Goal: Information Seeking & Learning: Check status

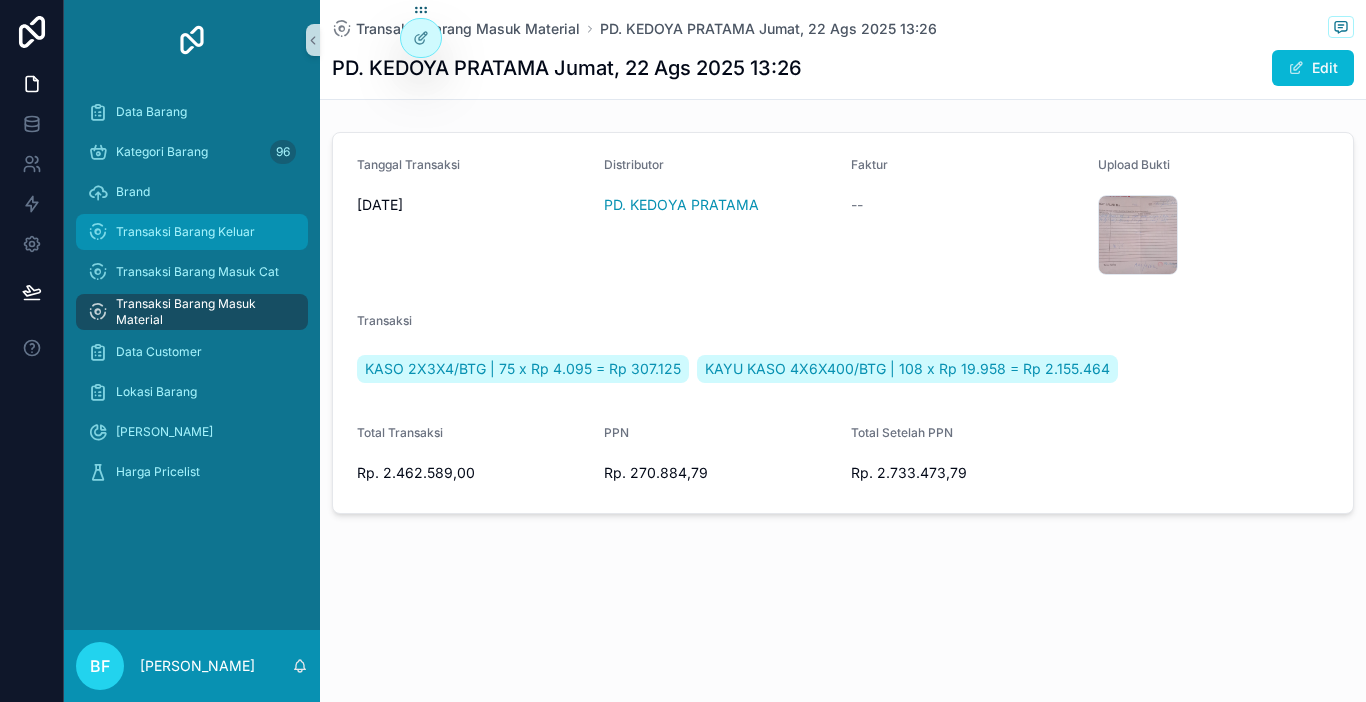
click at [221, 241] on div "Transaksi Barang Keluar" at bounding box center [192, 232] width 208 height 32
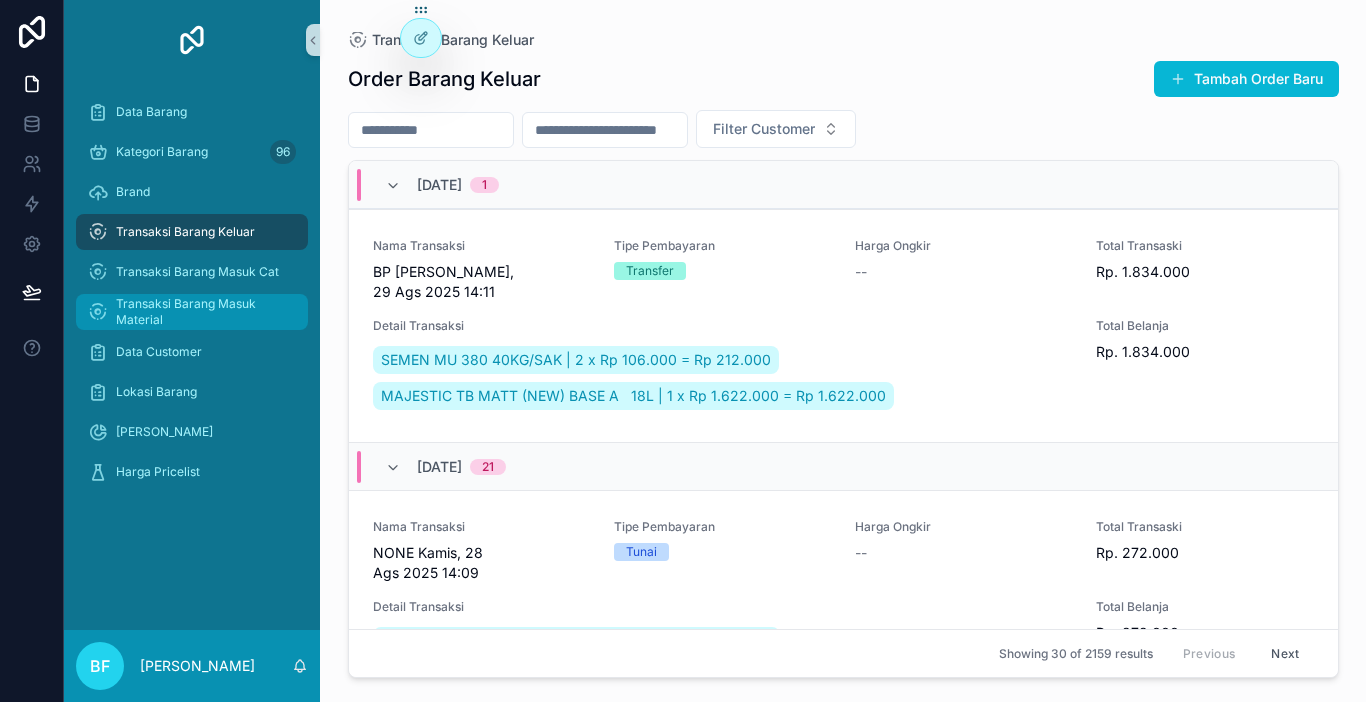
click at [256, 308] on span "Transaksi Barang Masuk Material" at bounding box center [202, 312] width 172 height 32
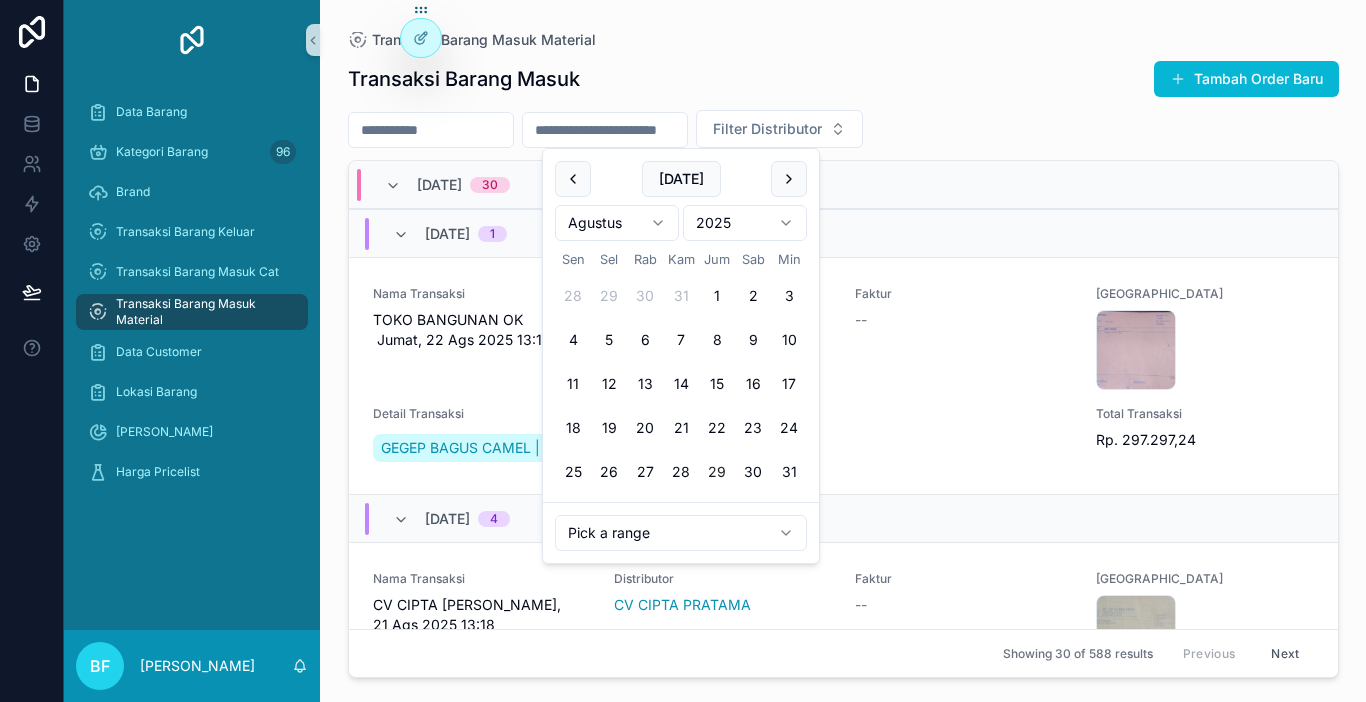
click at [664, 134] on input "scrollable content" at bounding box center [605, 130] width 164 height 28
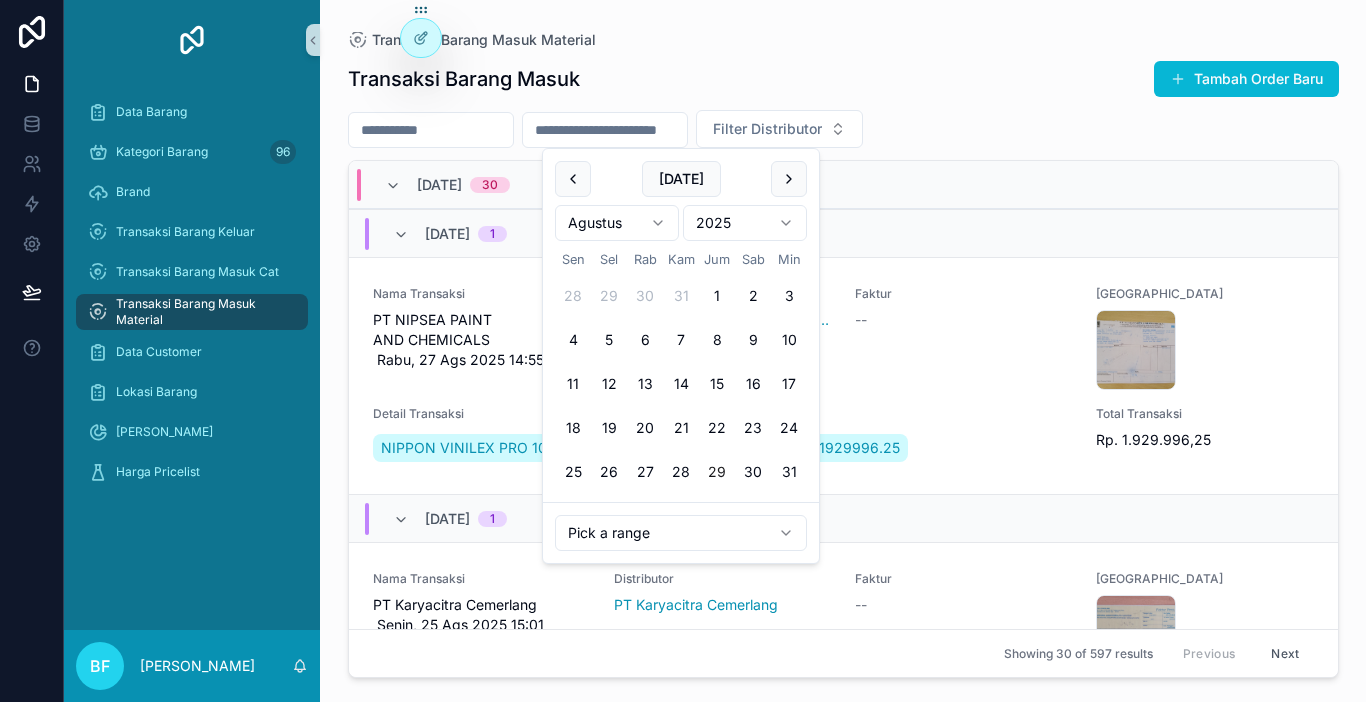
click at [648, 216] on html "Data Barang Kategori Barang 96 Brand Transaksi Barang Keluar Transaksi Barang M…" at bounding box center [683, 351] width 1366 height 702
click at [584, 386] on button "14" at bounding box center [573, 384] width 36 height 36
type input "**********"
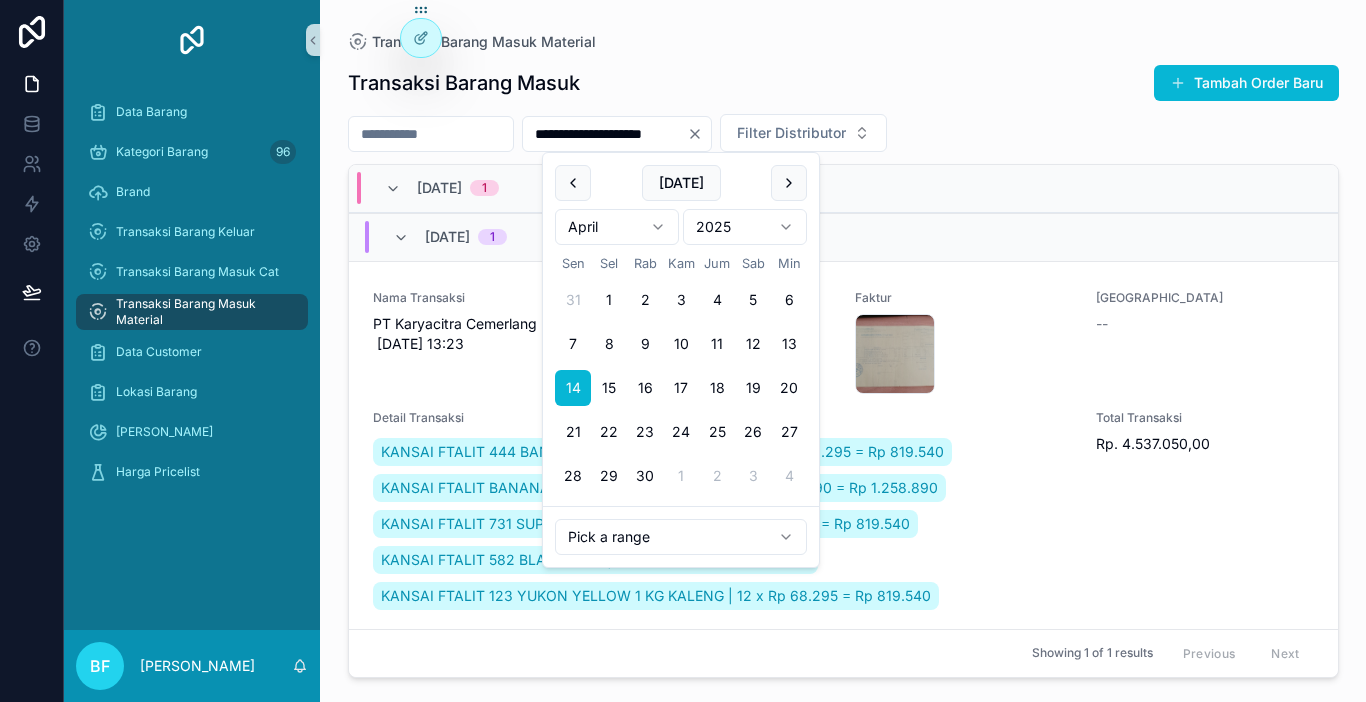
click at [902, 86] on div "Transaksi Barang Masuk Tambah Order Baru" at bounding box center [843, 83] width 991 height 38
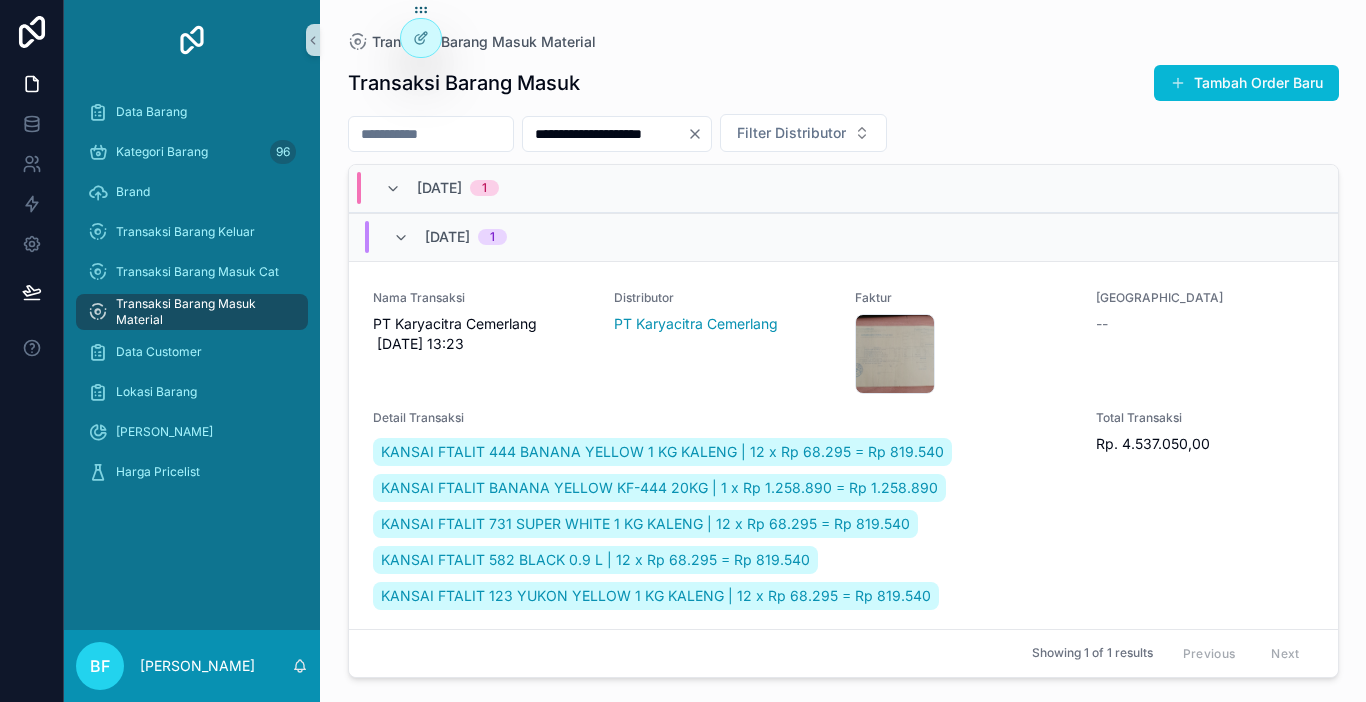
click at [703, 135] on icon "Clear" at bounding box center [695, 134] width 16 height 16
click at [513, 126] on input "scrollable content" at bounding box center [431, 134] width 164 height 28
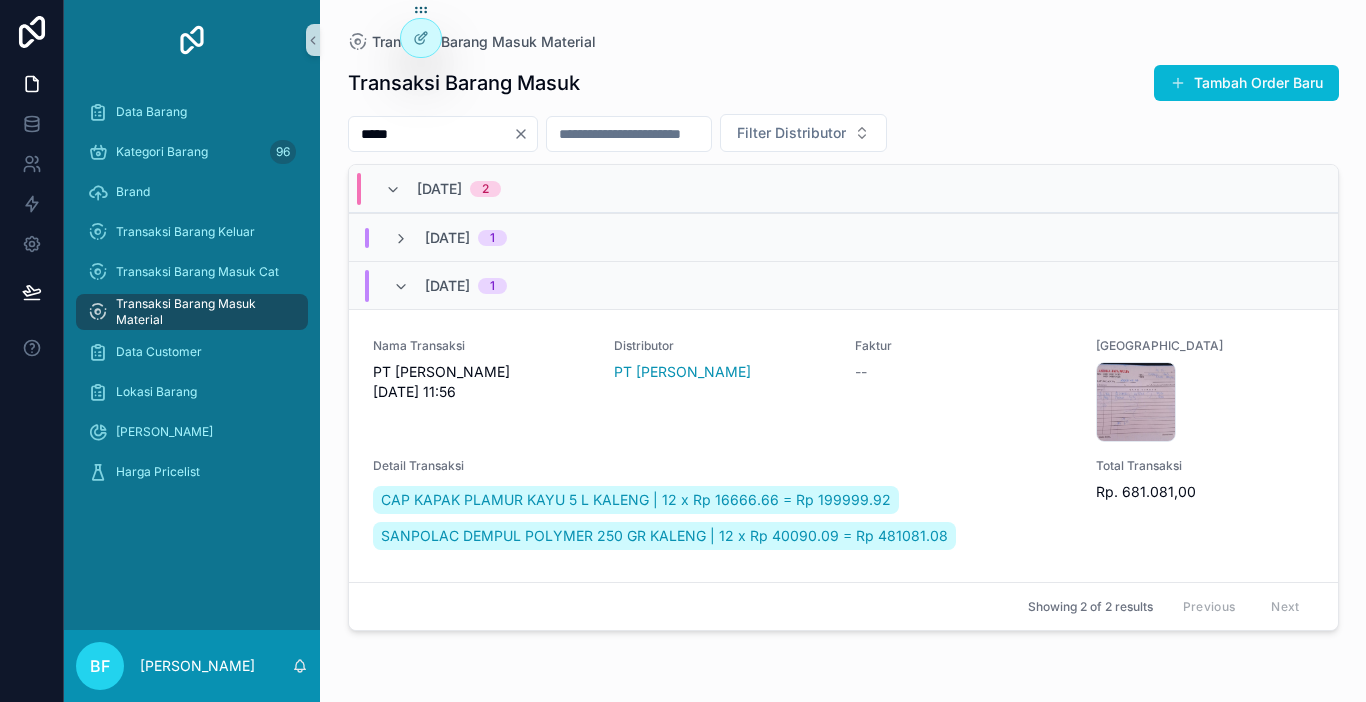
type input "*****"
click at [711, 132] on input "scrollable content" at bounding box center [629, 134] width 164 height 28
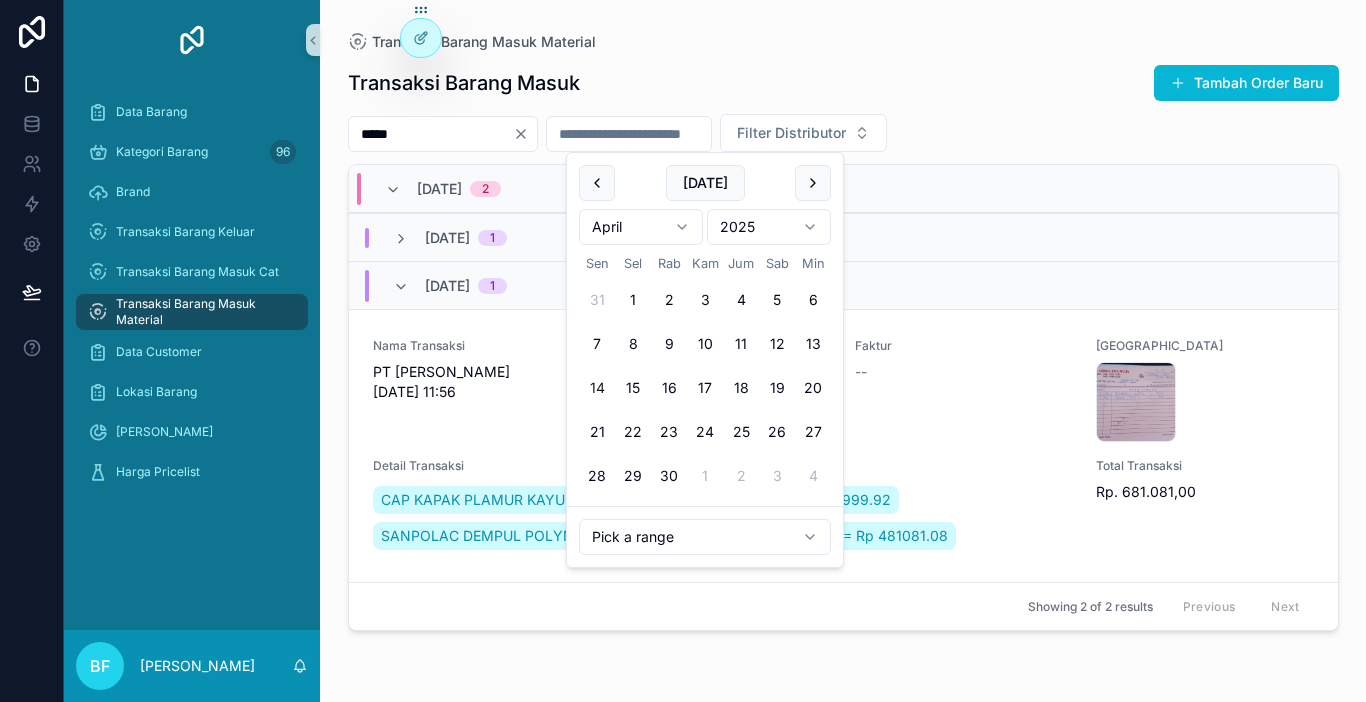
click at [599, 389] on button "14" at bounding box center [597, 388] width 36 height 36
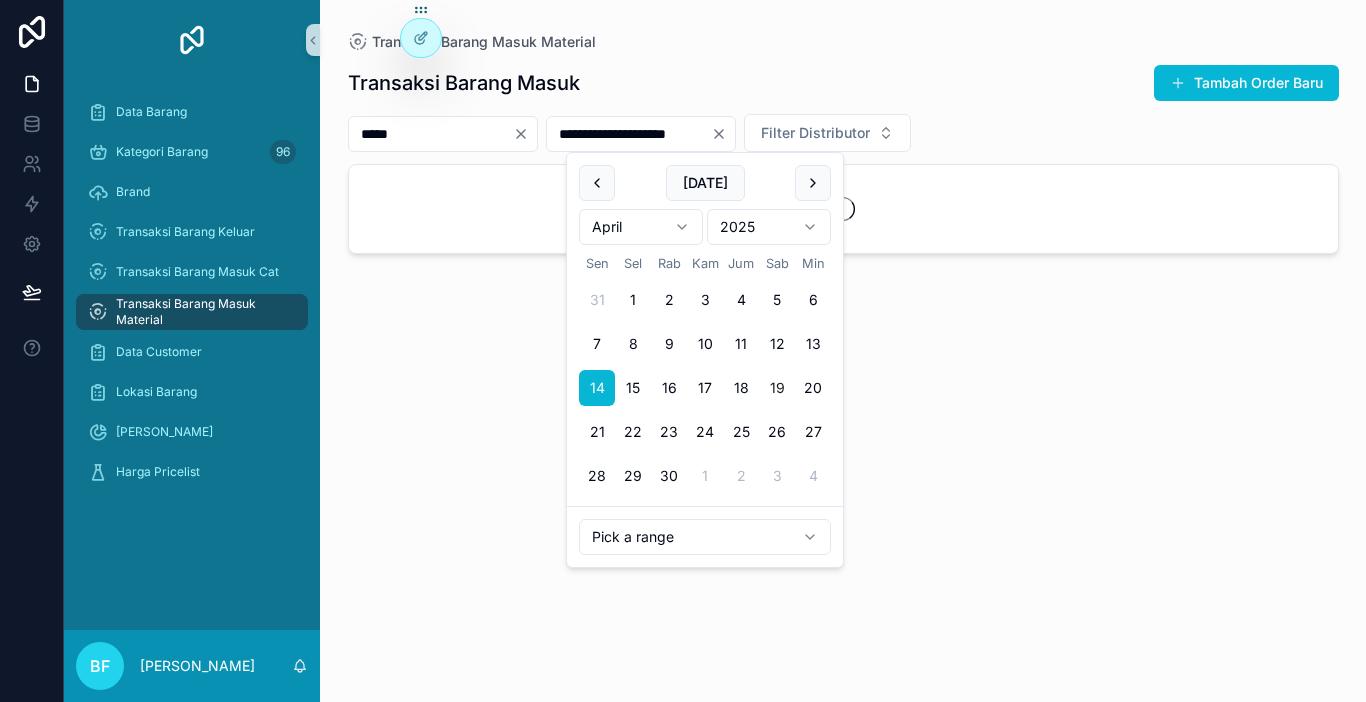
click at [785, 387] on button "19" at bounding box center [777, 388] width 36 height 36
type input "**********"
click at [951, 51] on div "Transaksi Barang Masuk Material" at bounding box center [843, 42] width 991 height 20
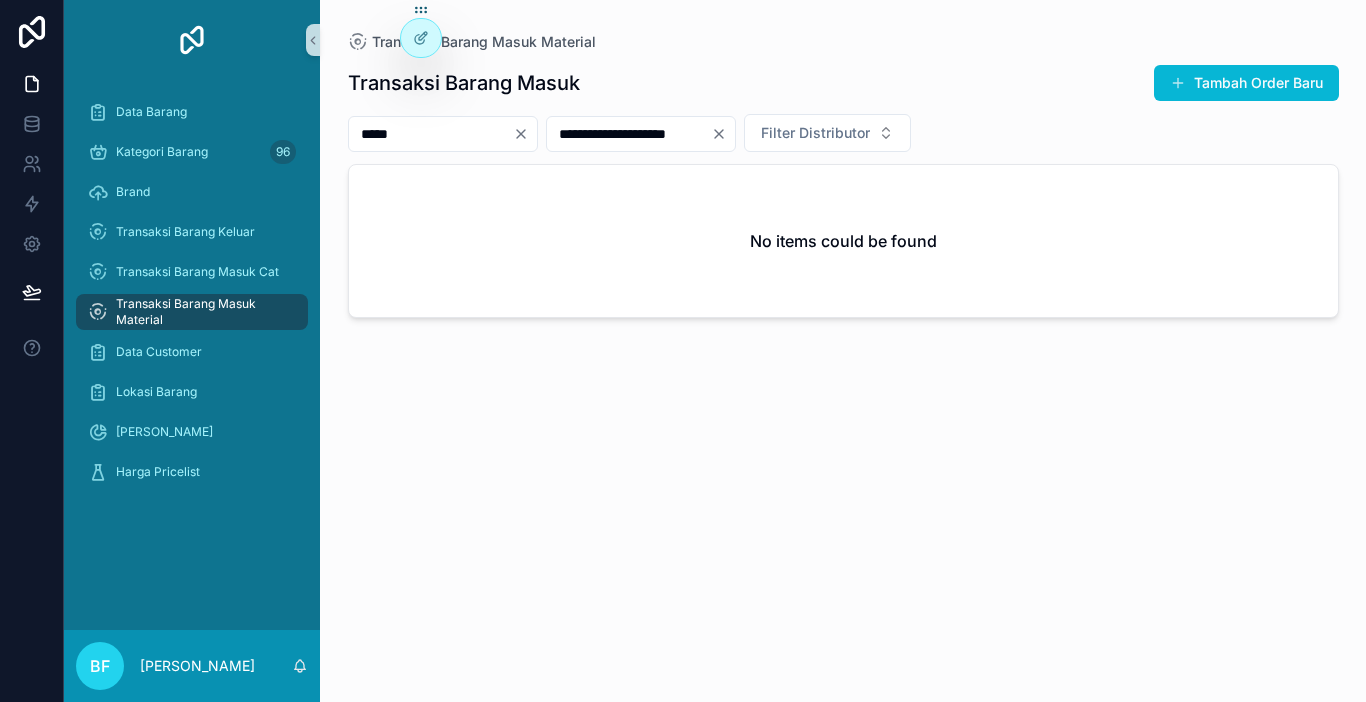
click at [529, 131] on icon "Clear" at bounding box center [521, 134] width 16 height 16
click at [703, 137] on icon "Clear" at bounding box center [695, 134] width 16 height 16
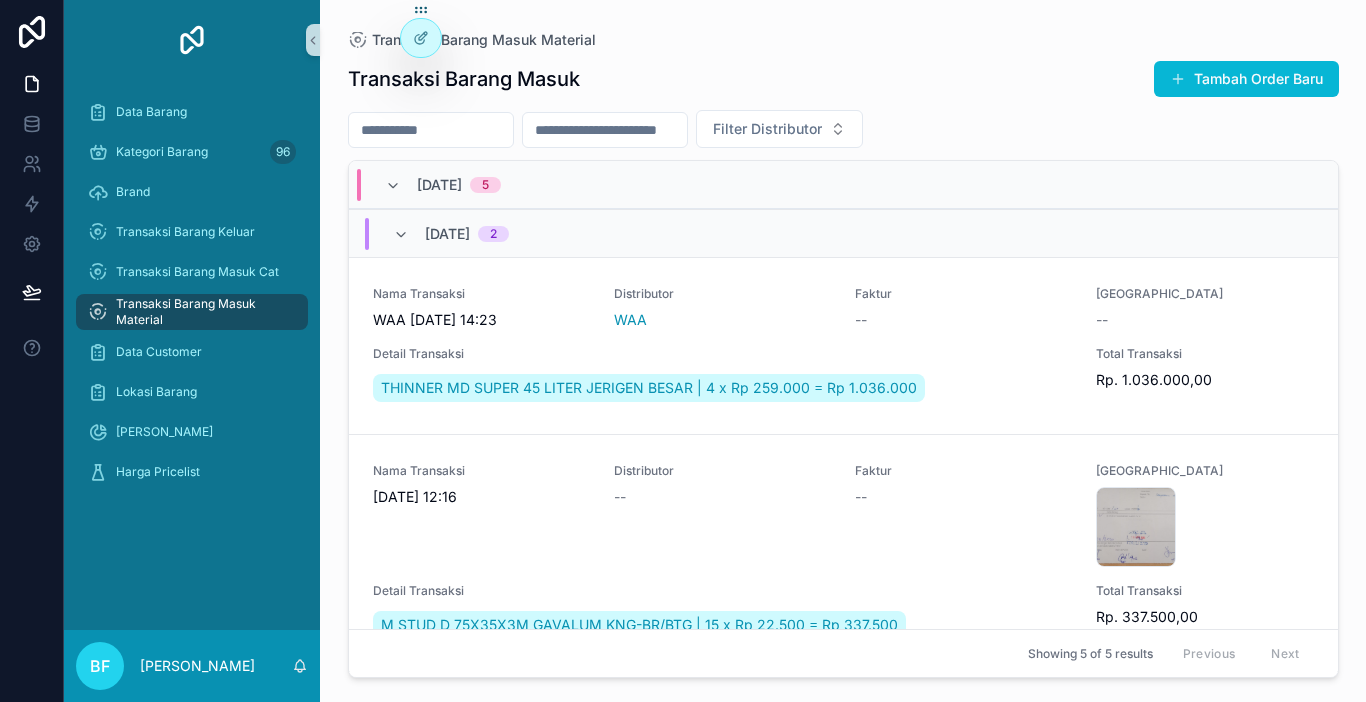
drag, startPoint x: 524, startPoint y: 137, endPoint x: 543, endPoint y: 133, distance: 19.4
click at [513, 135] on input "scrollable content" at bounding box center [431, 130] width 164 height 28
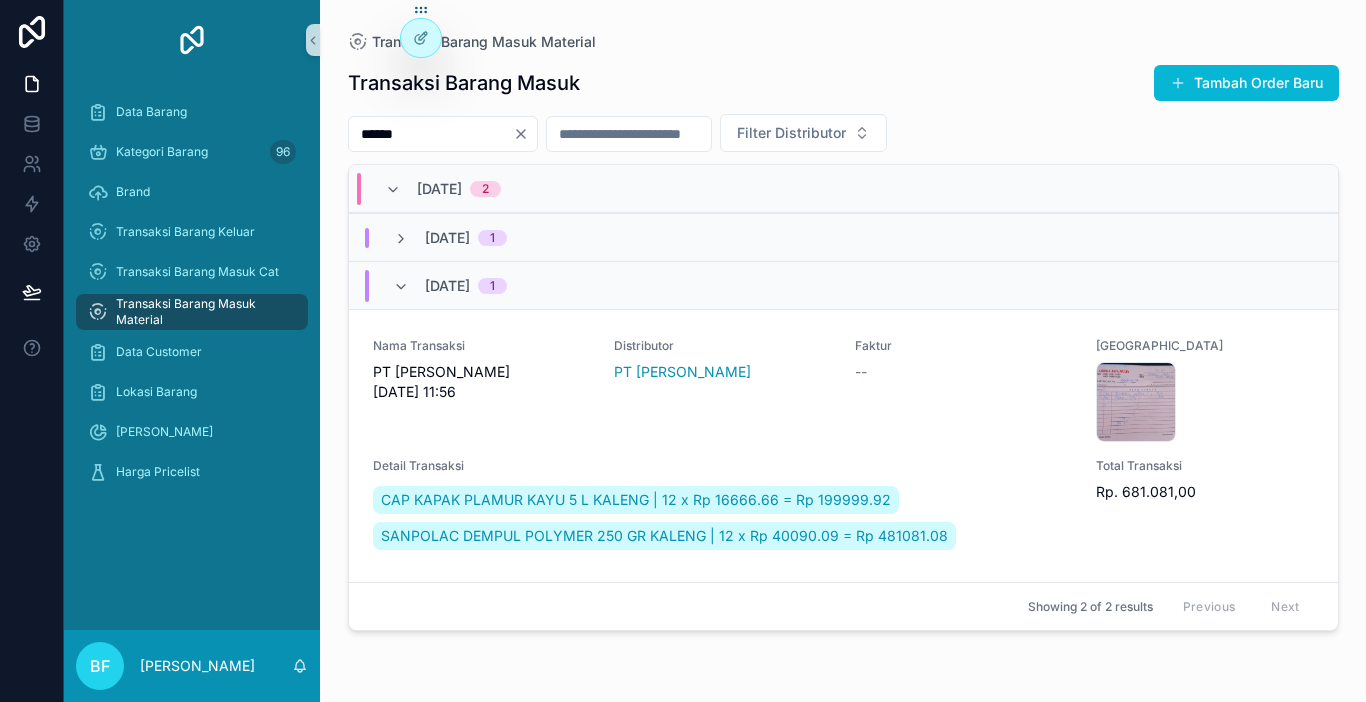
type input "******"
click at [460, 195] on span "[DATE]" at bounding box center [439, 189] width 45 height 20
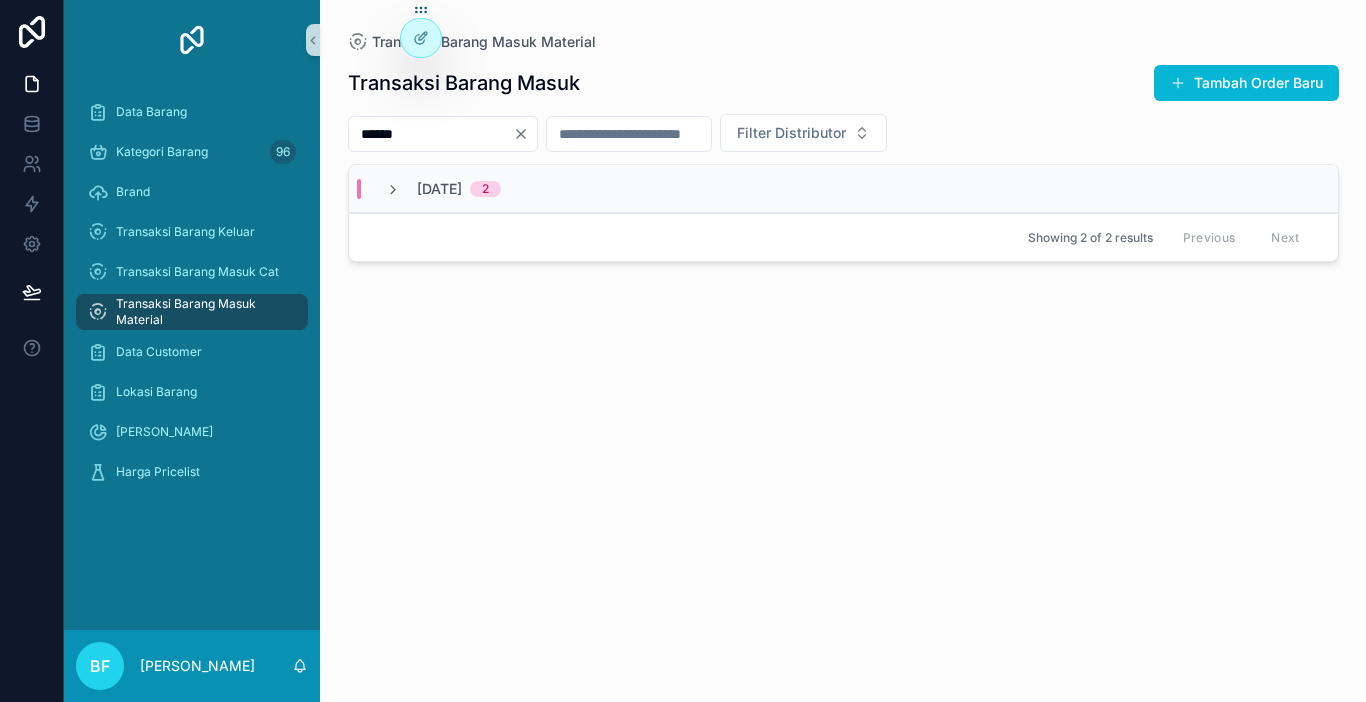
click at [460, 195] on span "[DATE]" at bounding box center [439, 189] width 45 height 20
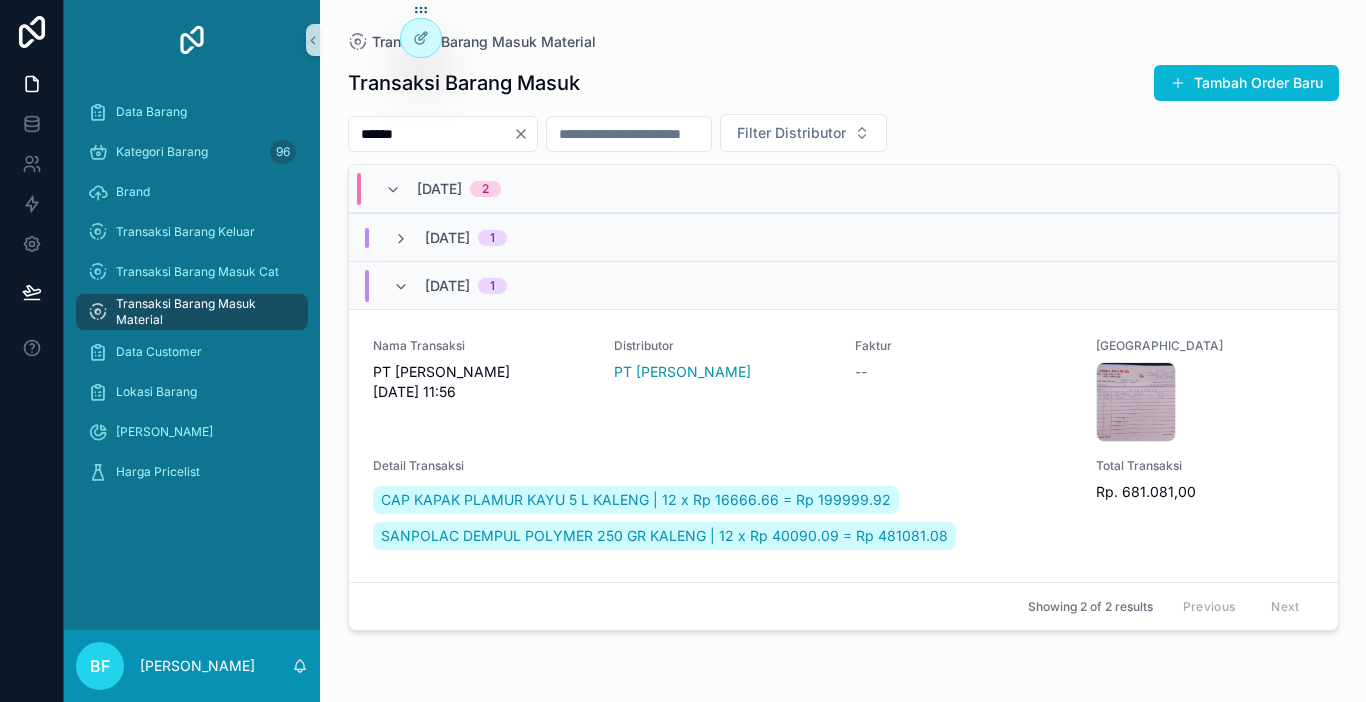
click at [459, 235] on span "[DATE]" at bounding box center [447, 238] width 45 height 20
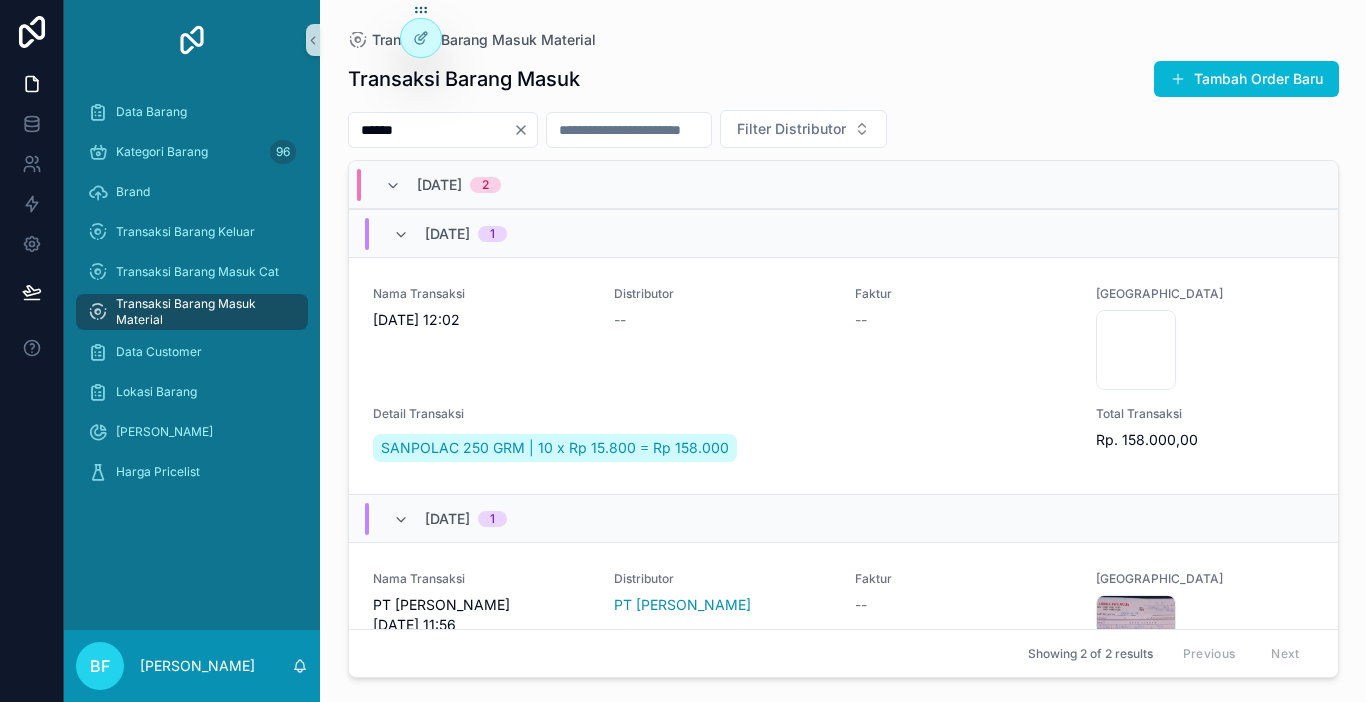
click at [470, 233] on span "[DATE]" at bounding box center [447, 234] width 45 height 20
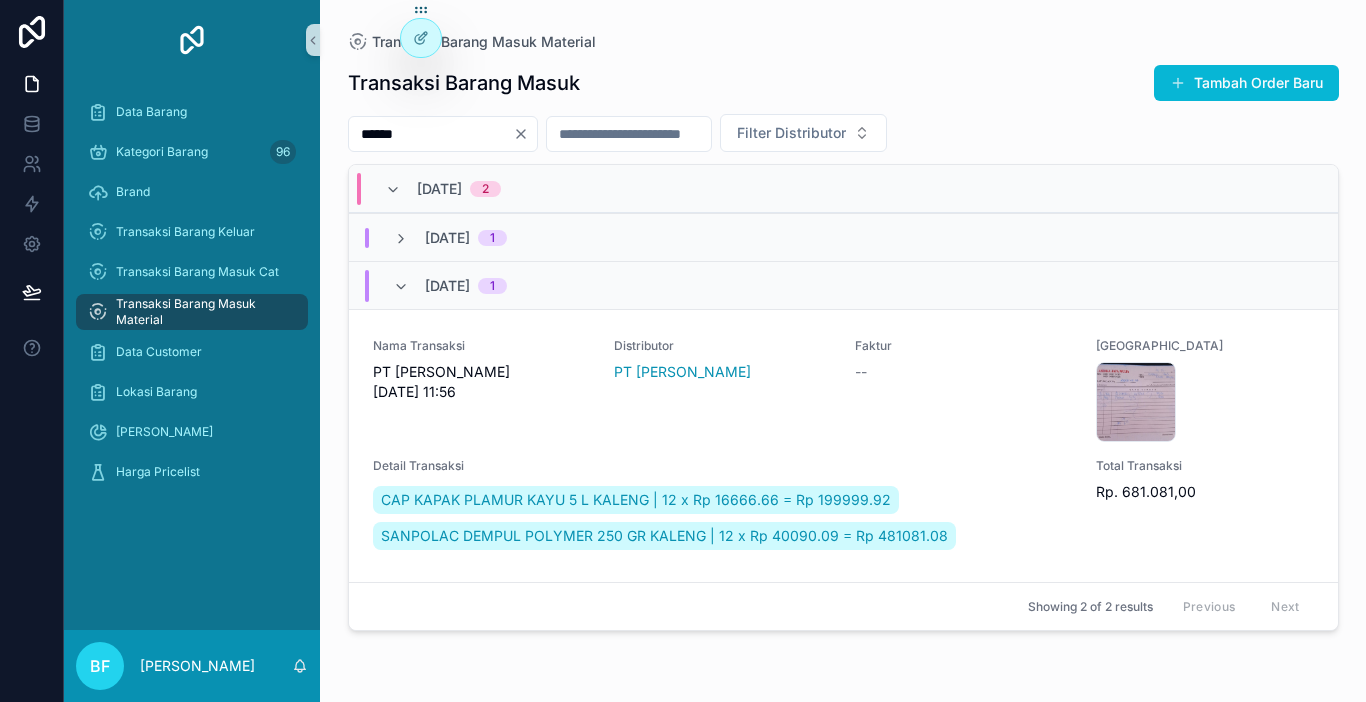
click at [525, 135] on icon "Clear" at bounding box center [521, 134] width 8 height 8
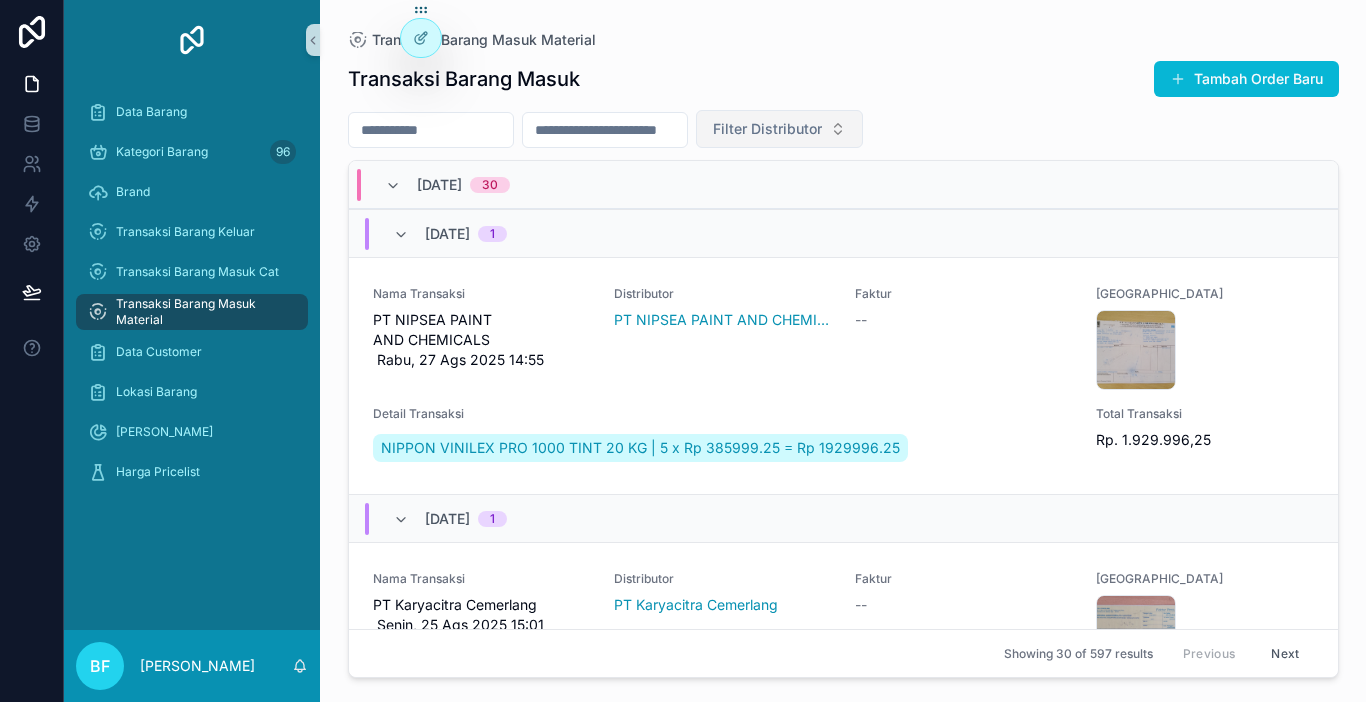
click at [822, 120] on span "Filter Distributor" at bounding box center [767, 129] width 109 height 20
type input "*****"
click at [890, 246] on div "ANDIKA" at bounding box center [881, 242] width 240 height 32
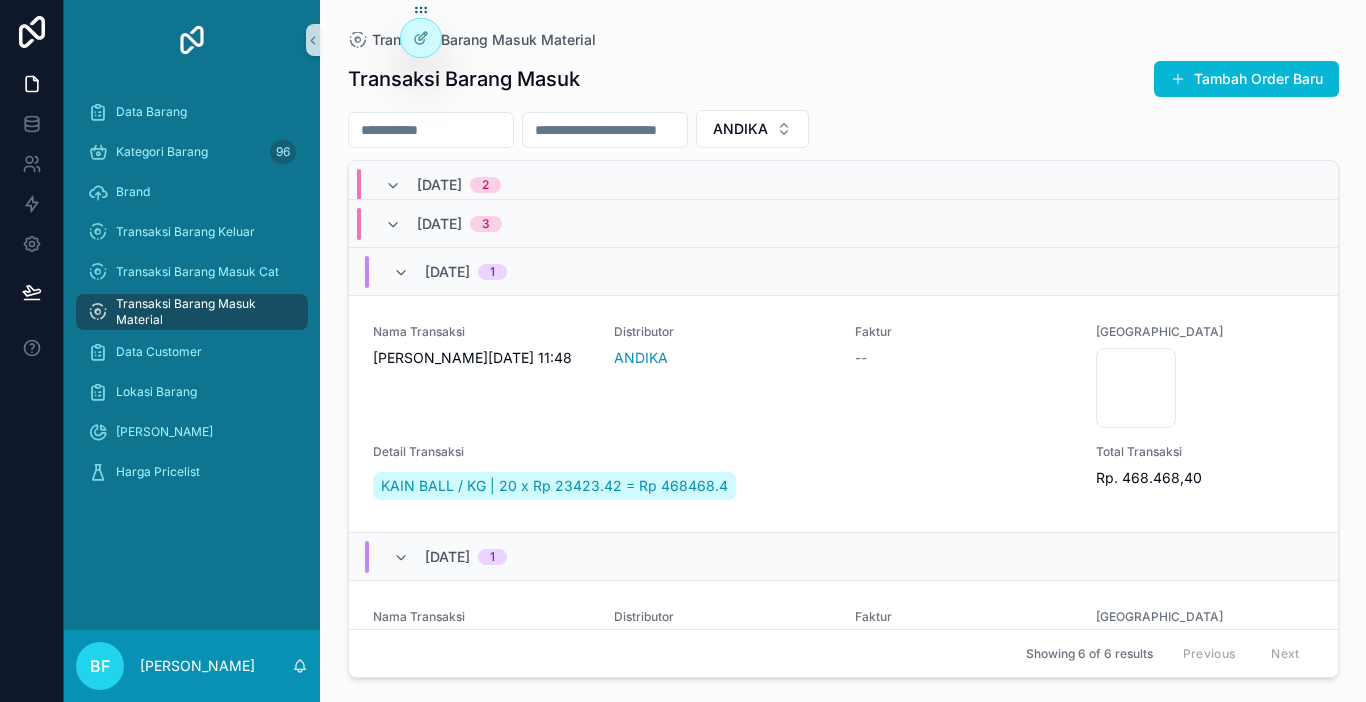
scroll to position [190, 0]
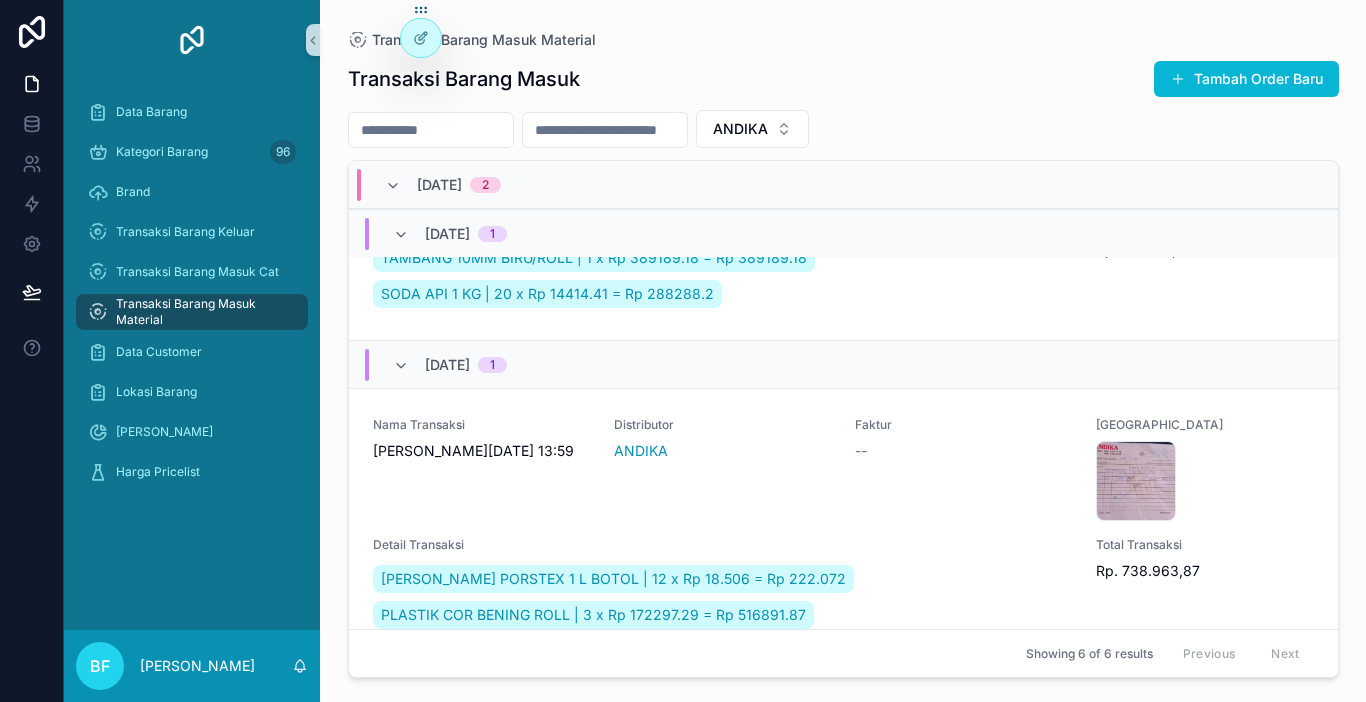
click at [513, 128] on input "scrollable content" at bounding box center [431, 130] width 164 height 28
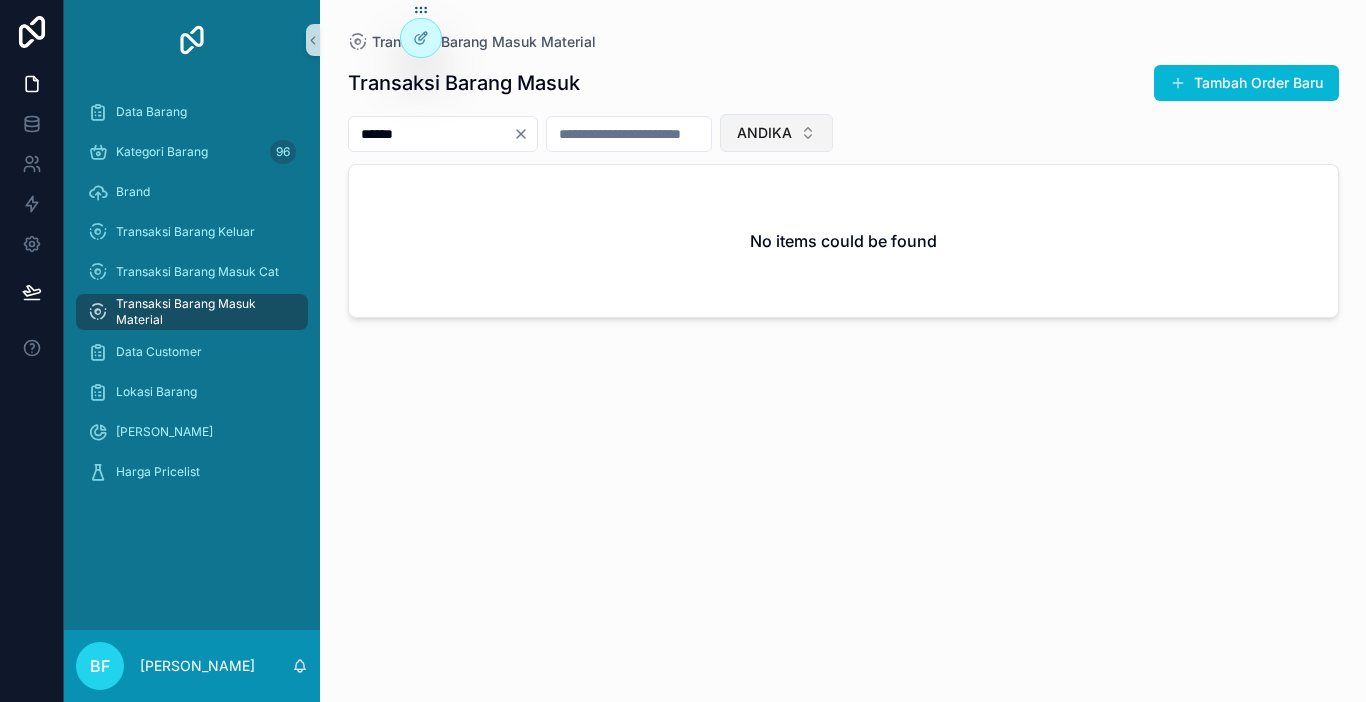
type input "******"
click at [792, 130] on span "ANDIKA" at bounding box center [764, 133] width 55 height 20
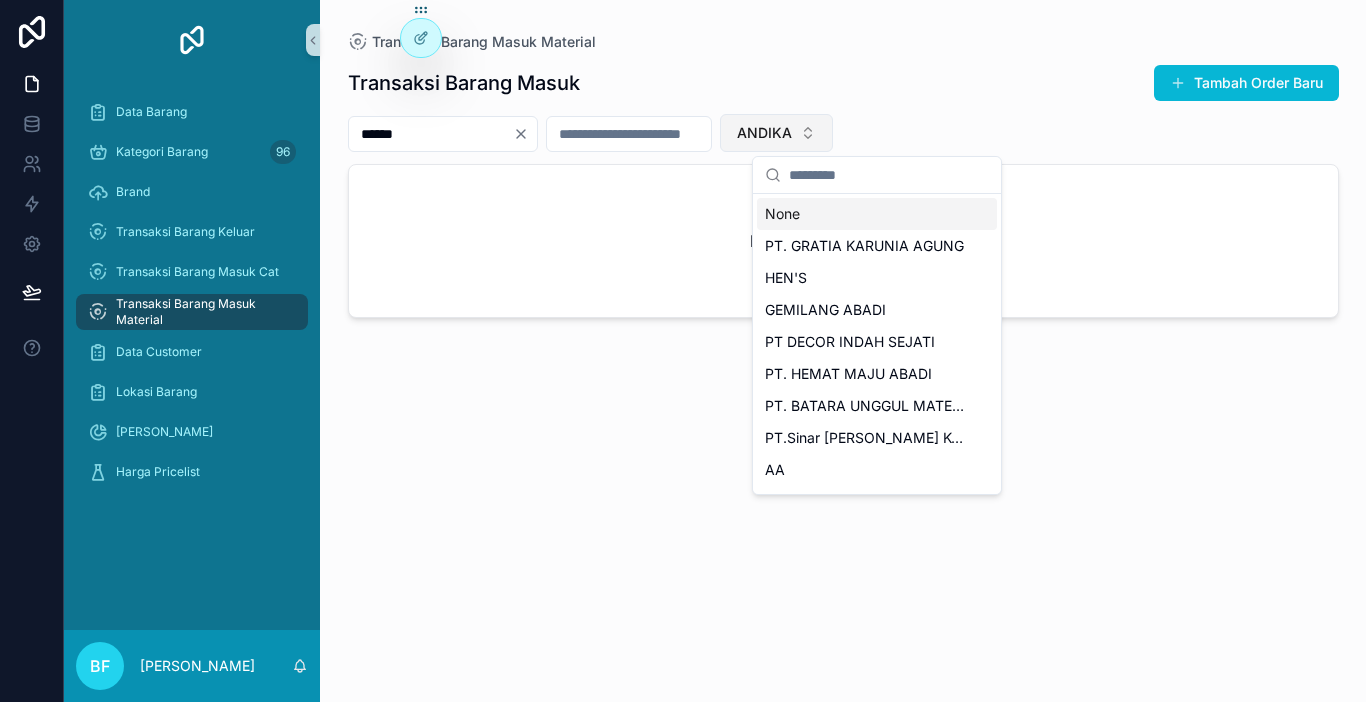
click at [792, 134] on span "ANDIKA" at bounding box center [764, 133] width 55 height 20
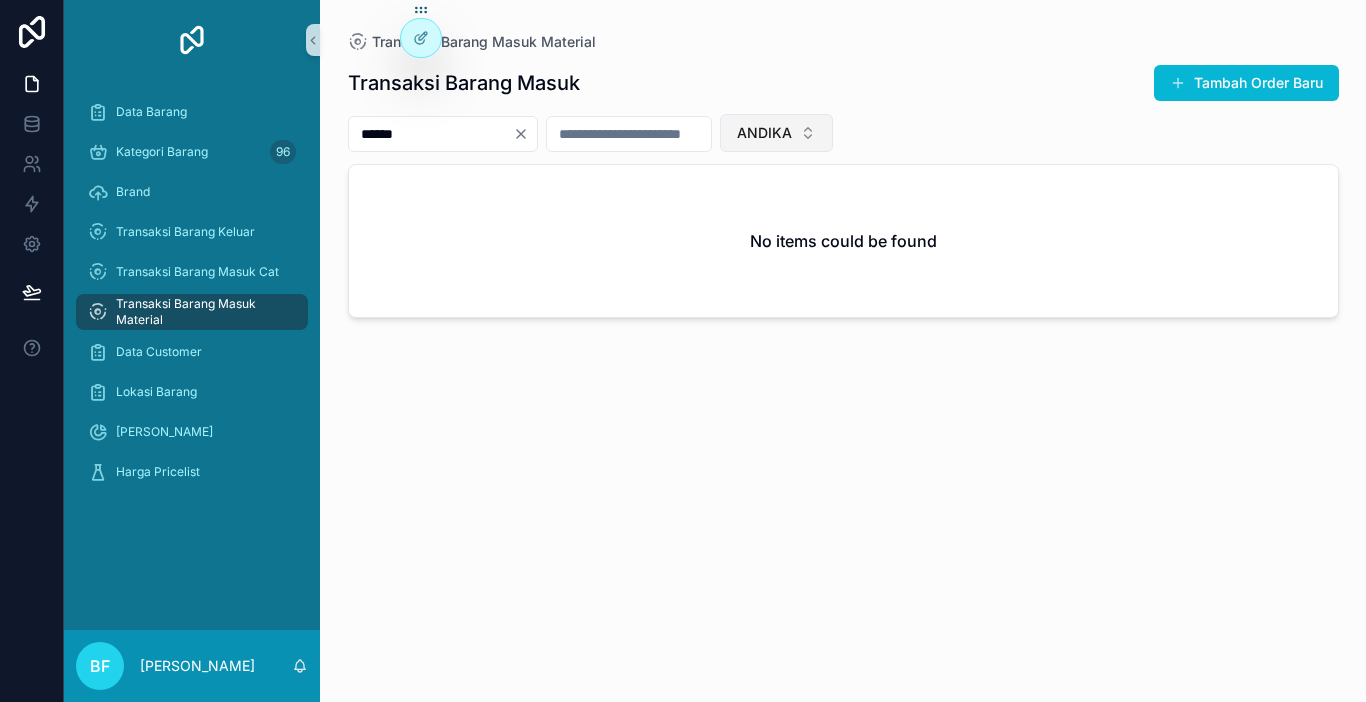
click at [792, 141] on span "ANDIKA" at bounding box center [764, 133] width 55 height 20
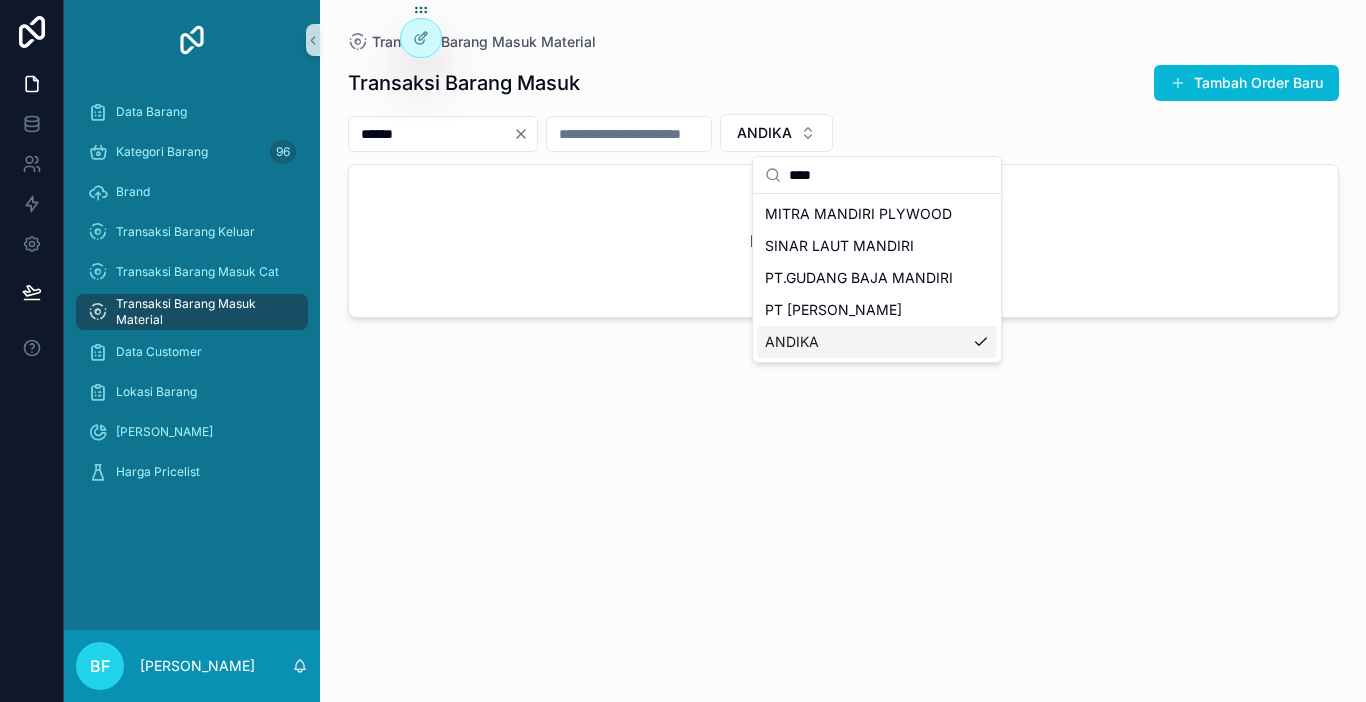
type input "****"
click at [834, 341] on div "ANDIKA" at bounding box center [877, 342] width 240 height 32
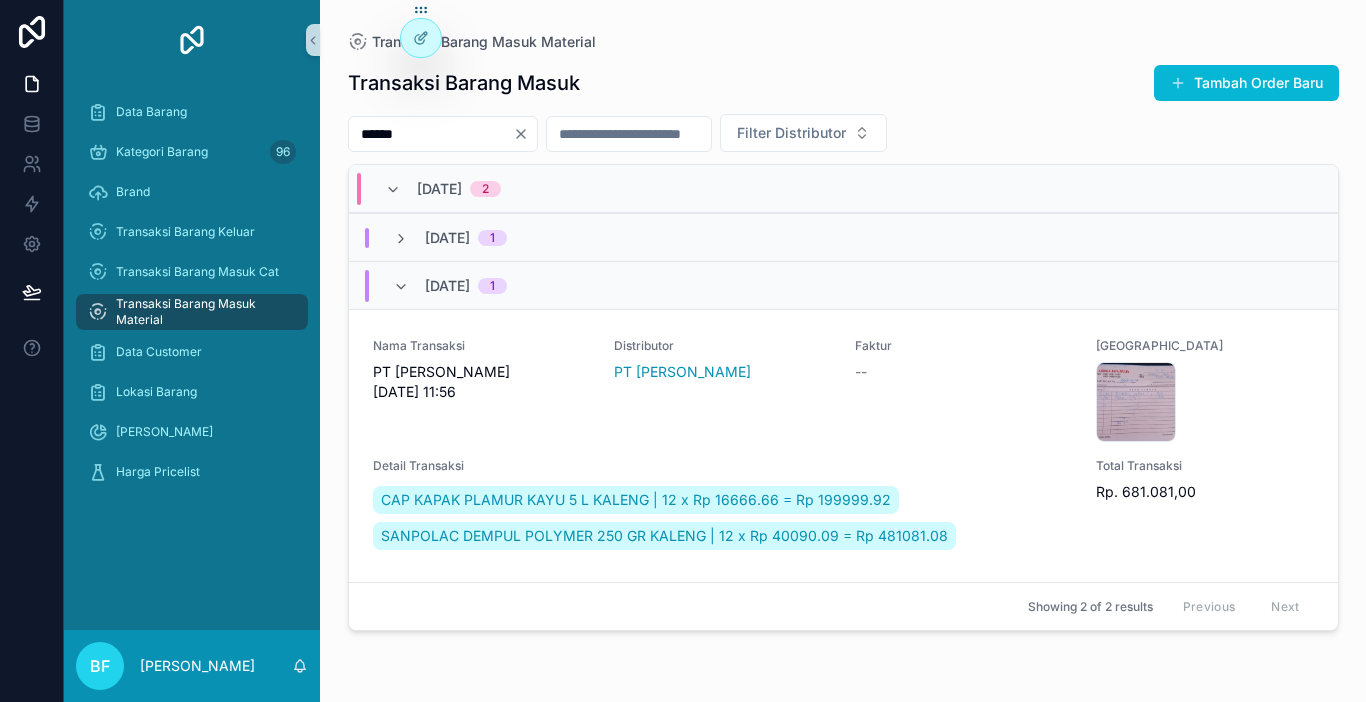
click at [470, 292] on span "[DATE]" at bounding box center [447, 286] width 45 height 20
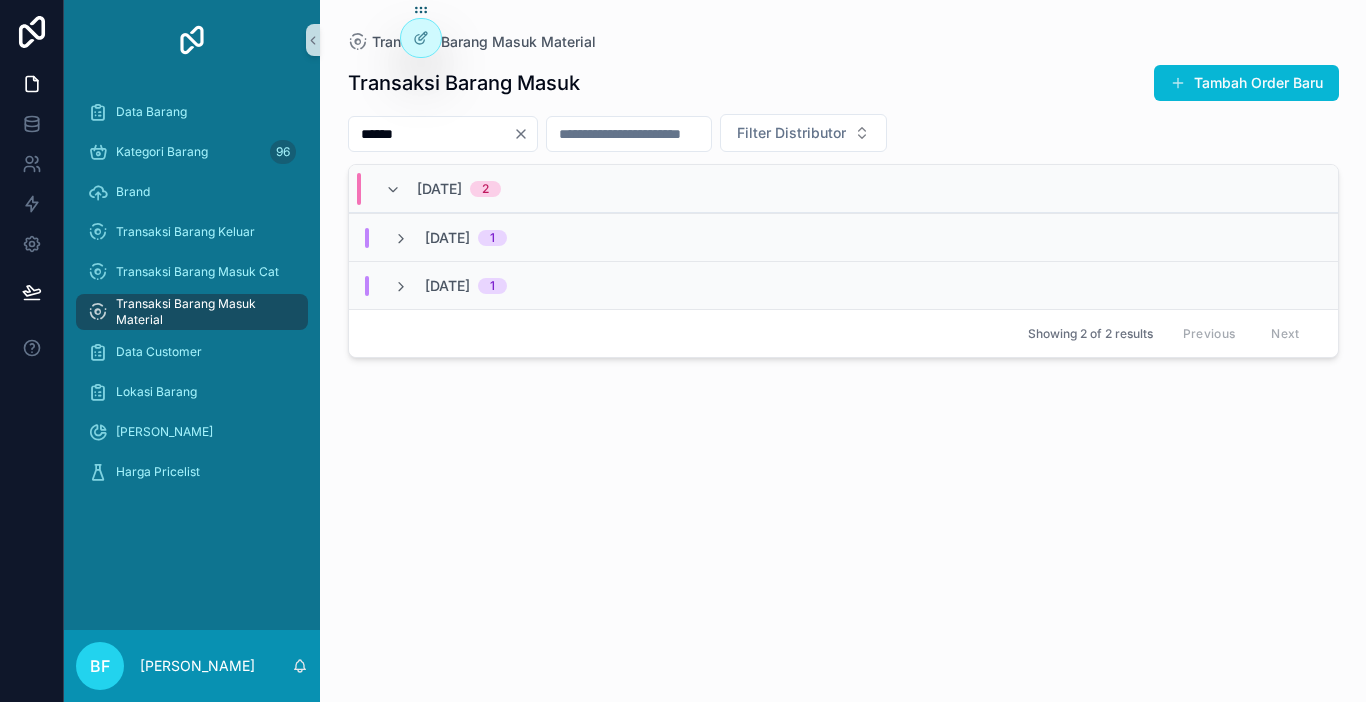
click at [470, 292] on span "[DATE]" at bounding box center [447, 286] width 45 height 20
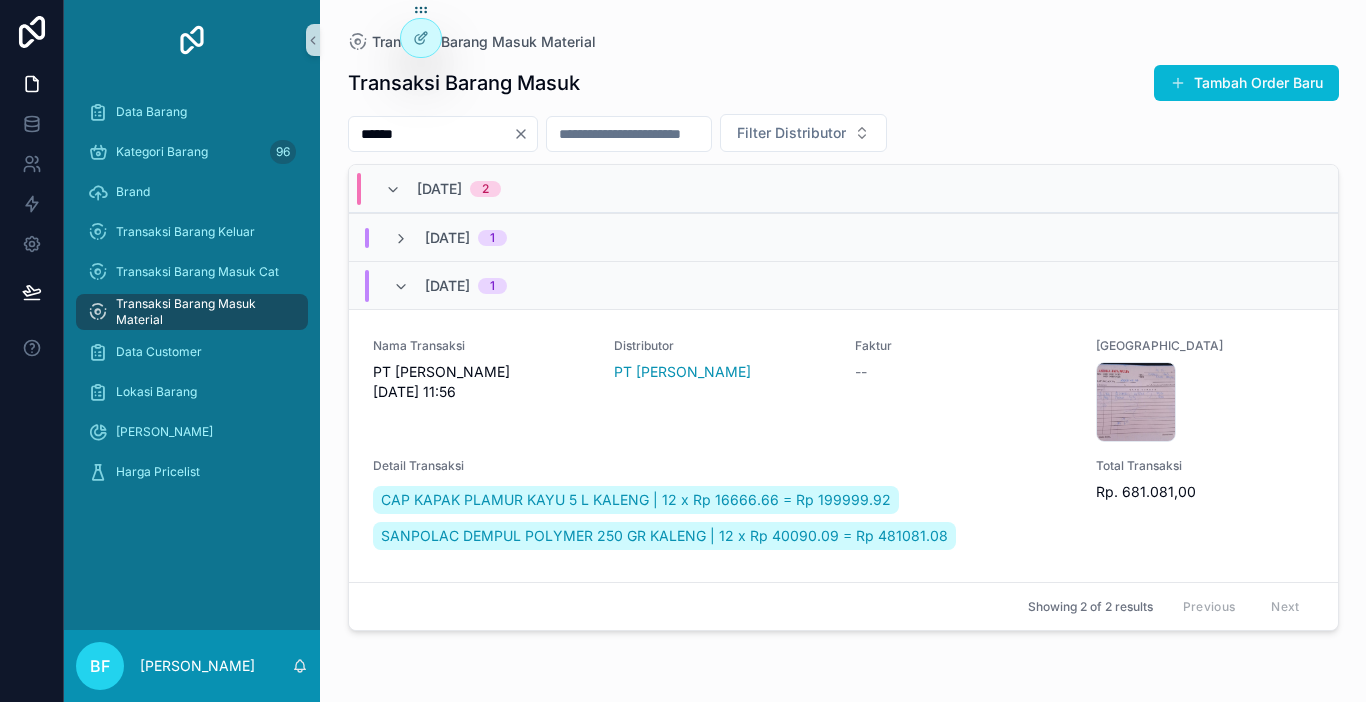
click at [440, 244] on span "[DATE]" at bounding box center [447, 238] width 45 height 20
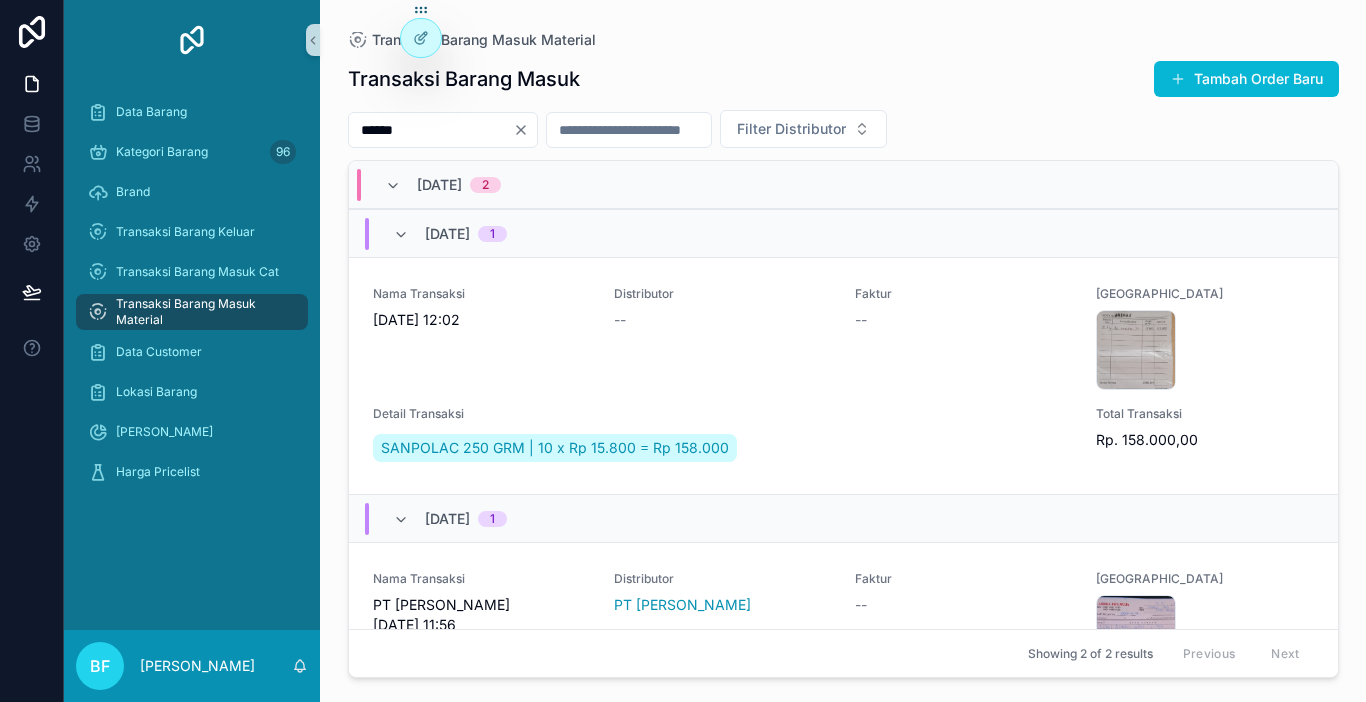
click at [462, 185] on span "[DATE]" at bounding box center [439, 185] width 45 height 20
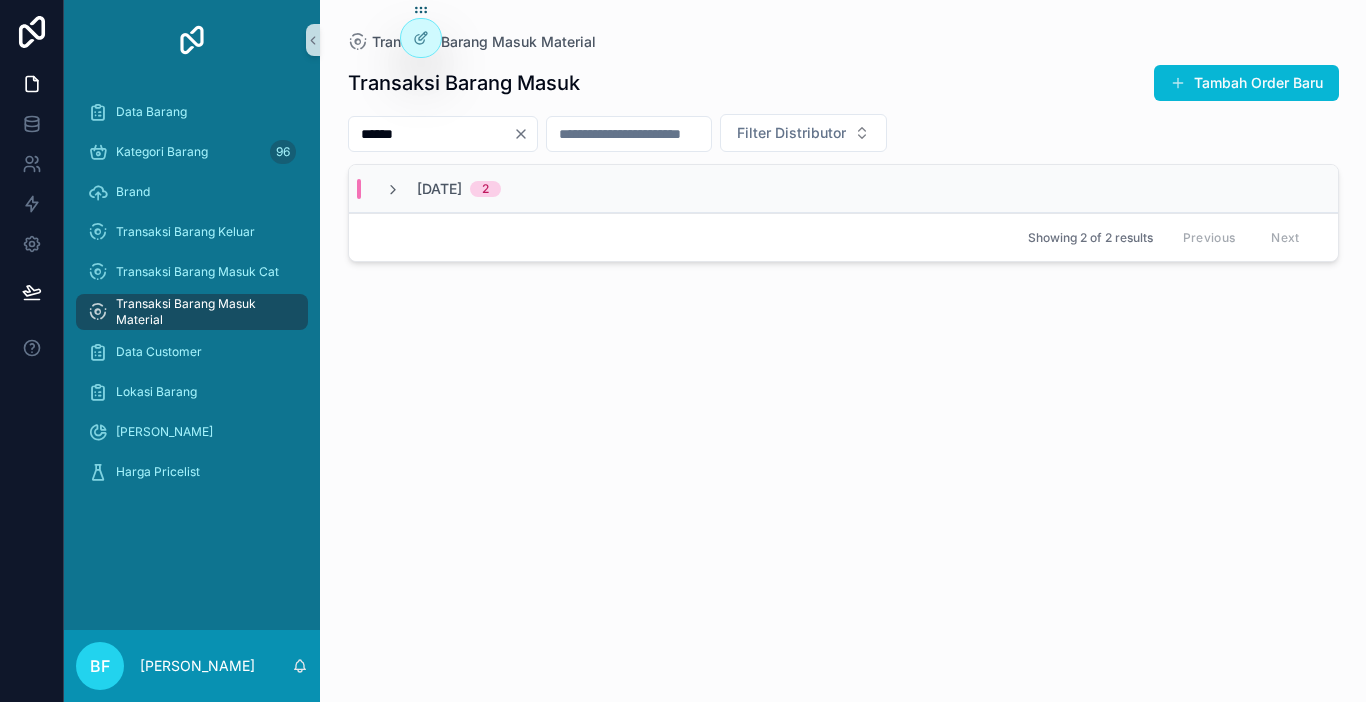
click at [462, 185] on span "[DATE]" at bounding box center [439, 189] width 45 height 20
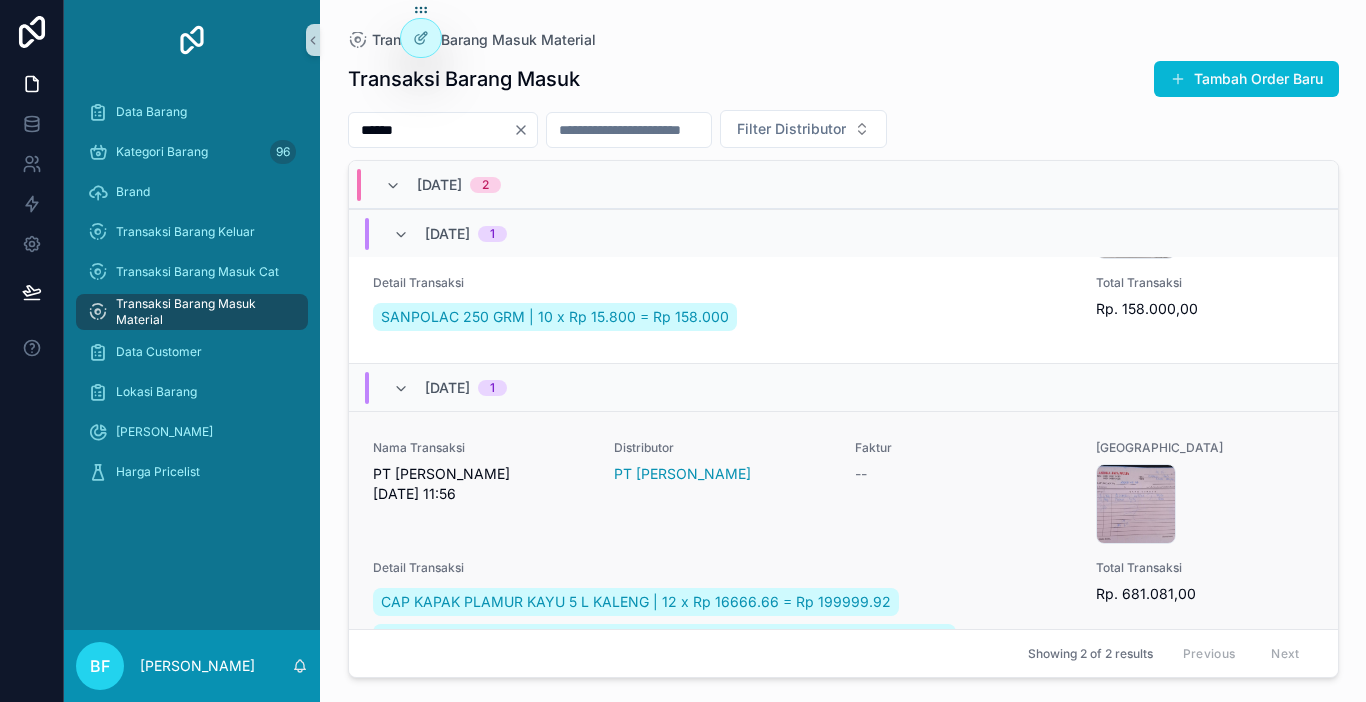
scroll to position [186, 0]
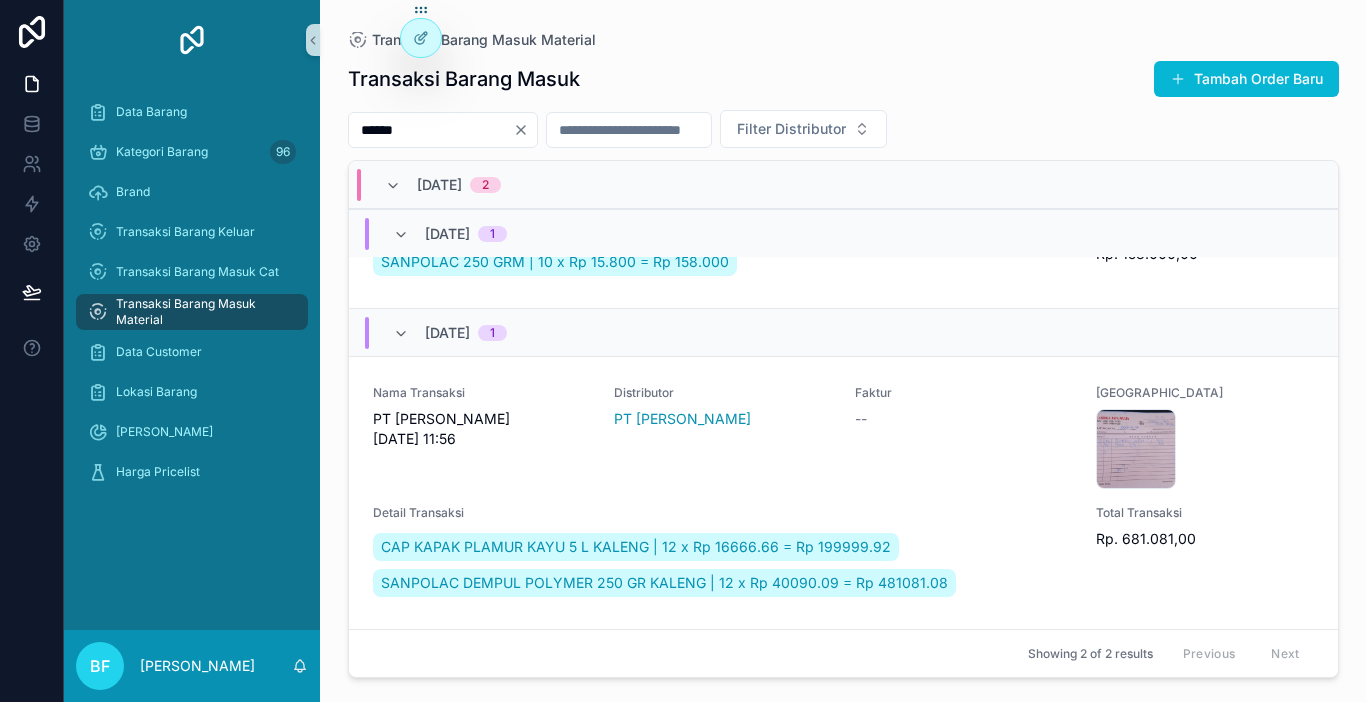
click at [441, 124] on input "******" at bounding box center [431, 130] width 164 height 28
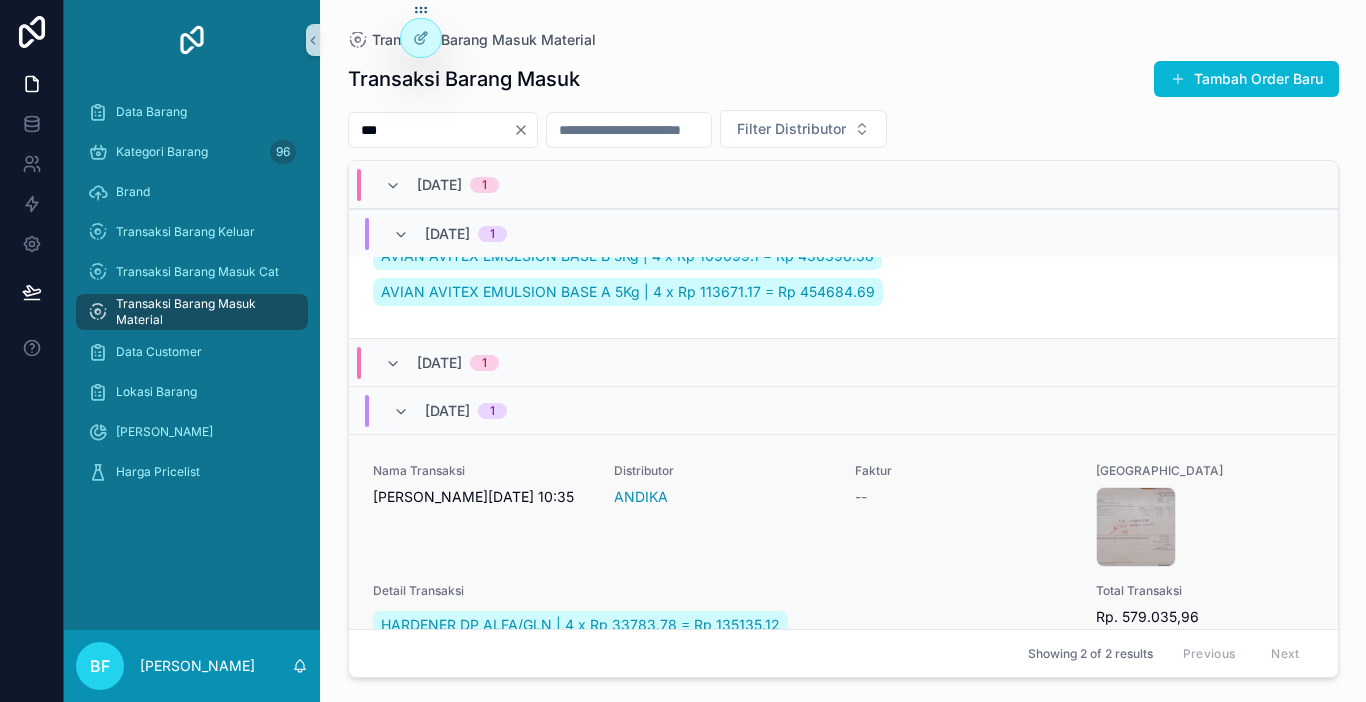
scroll to position [486, 0]
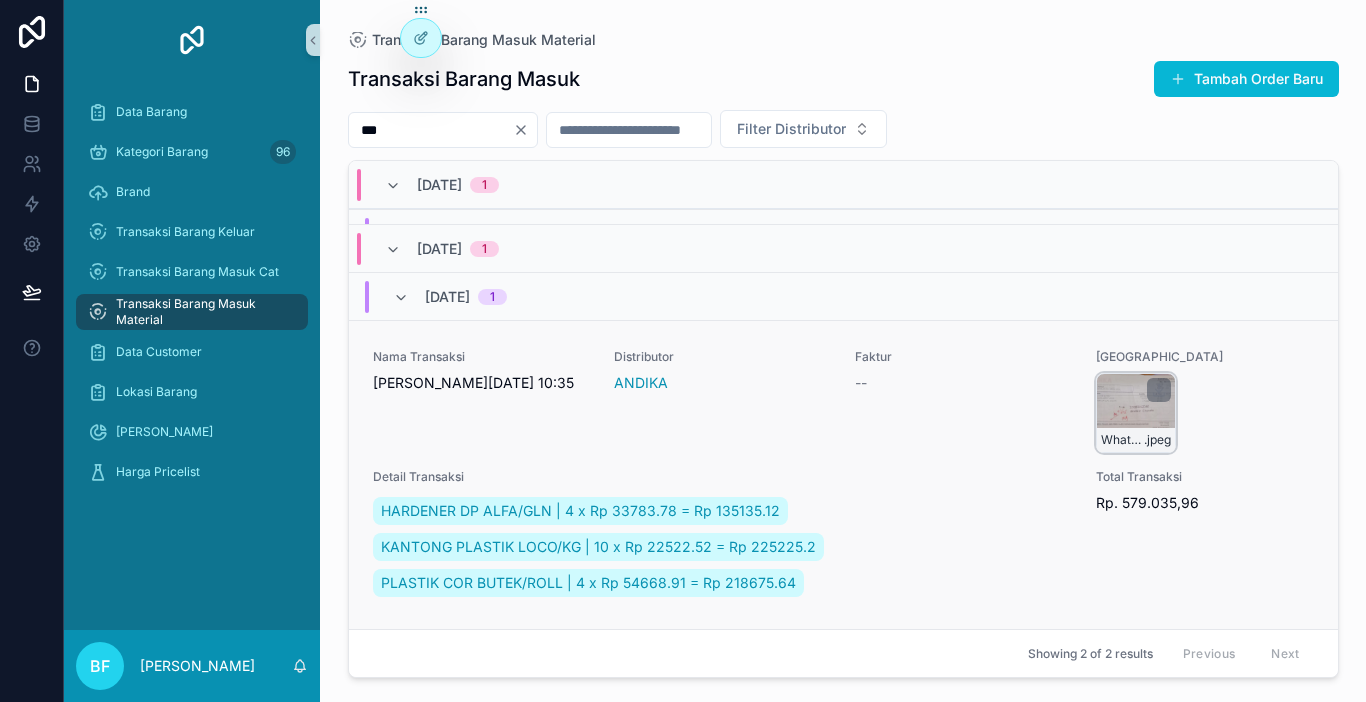
type input "***"
click at [1123, 405] on div "WhatsApp-Image-2025-06-30-at-10.34.25 .jpeg" at bounding box center [1136, 413] width 80 height 80
